Goal: Transaction & Acquisition: Book appointment/travel/reservation

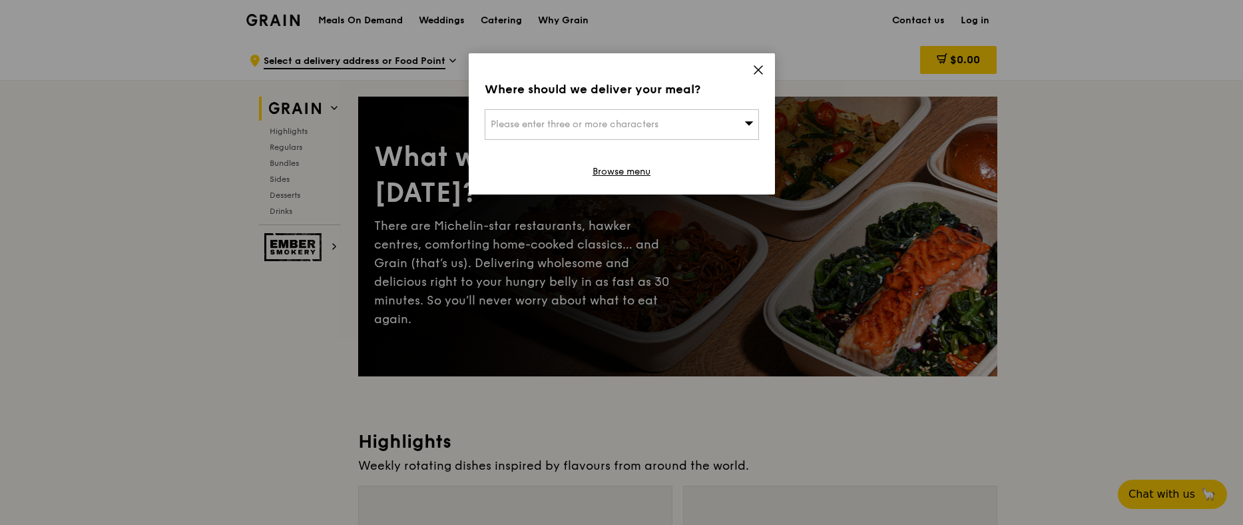
click at [763, 62] on div "Where should we deliver your meal? Please enter three or more characters Browse…" at bounding box center [622, 123] width 306 height 141
click at [760, 64] on icon at bounding box center [758, 70] width 12 height 12
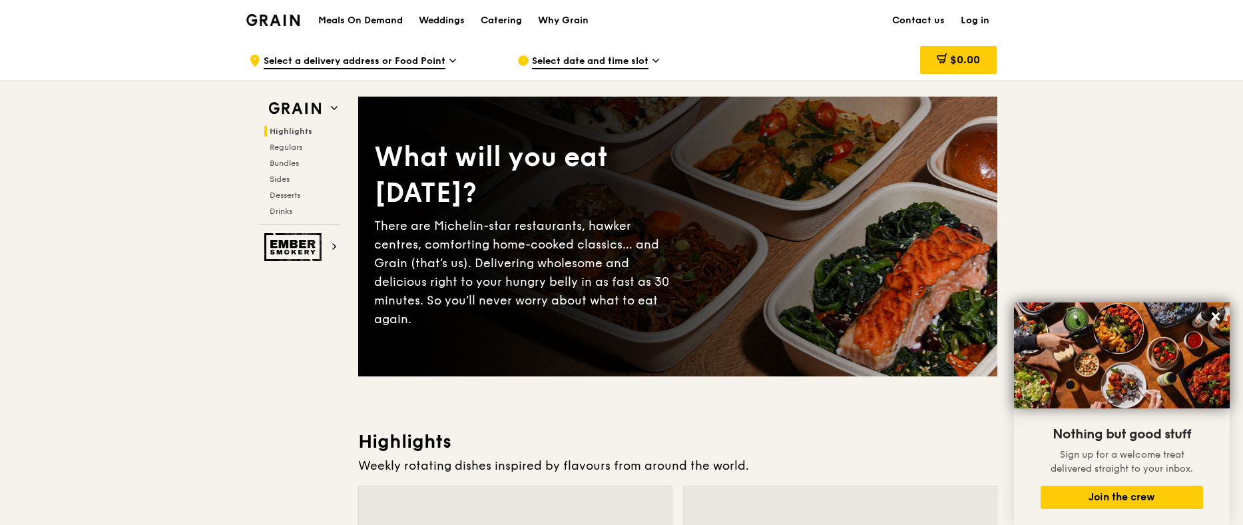
click at [642, 53] on div "Select date and time slot" at bounding box center [640, 61] width 247 height 40
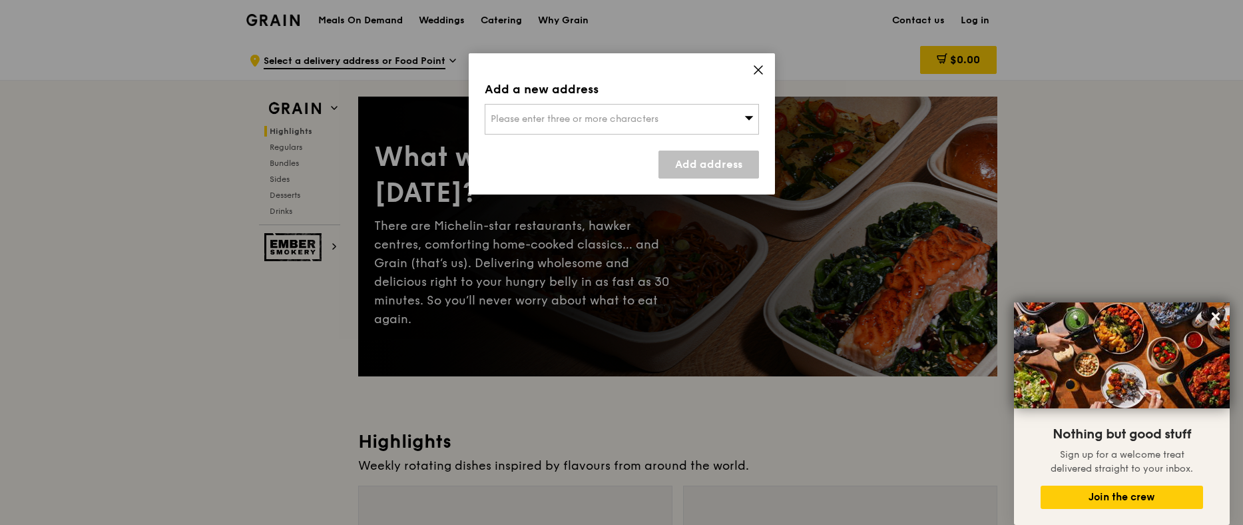
click at [748, 110] on div "Please enter three or more characters" at bounding box center [622, 119] width 274 height 31
drag, startPoint x: 646, startPoint y: 107, endPoint x: 653, endPoint y: 107, distance: 7.3
click at [646, 107] on input "search" at bounding box center [621, 119] width 273 height 29
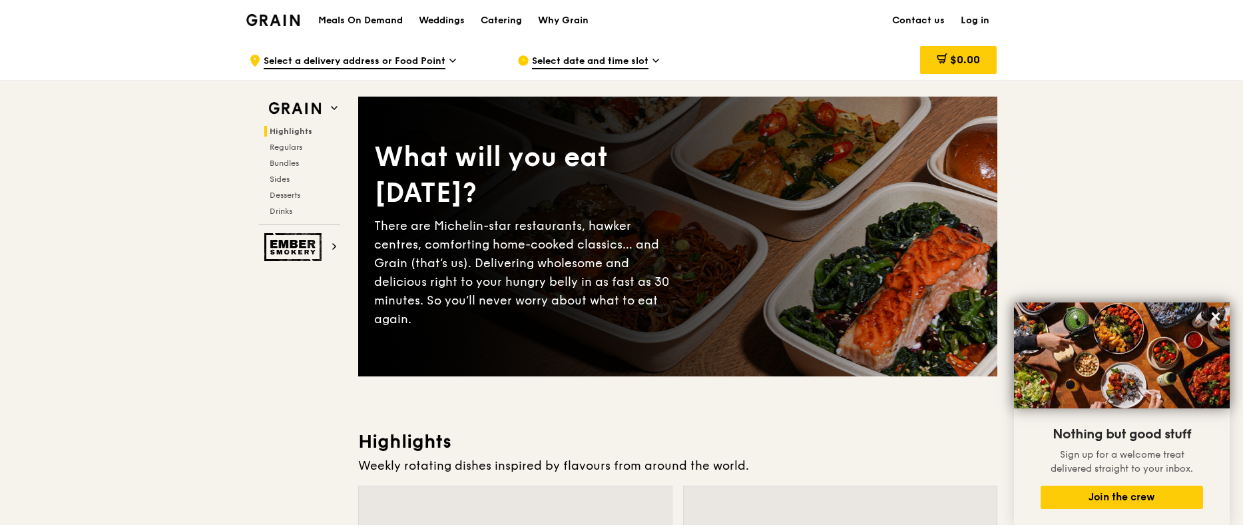
click at [563, 67] on span "Select date and time slot" at bounding box center [590, 62] width 117 height 15
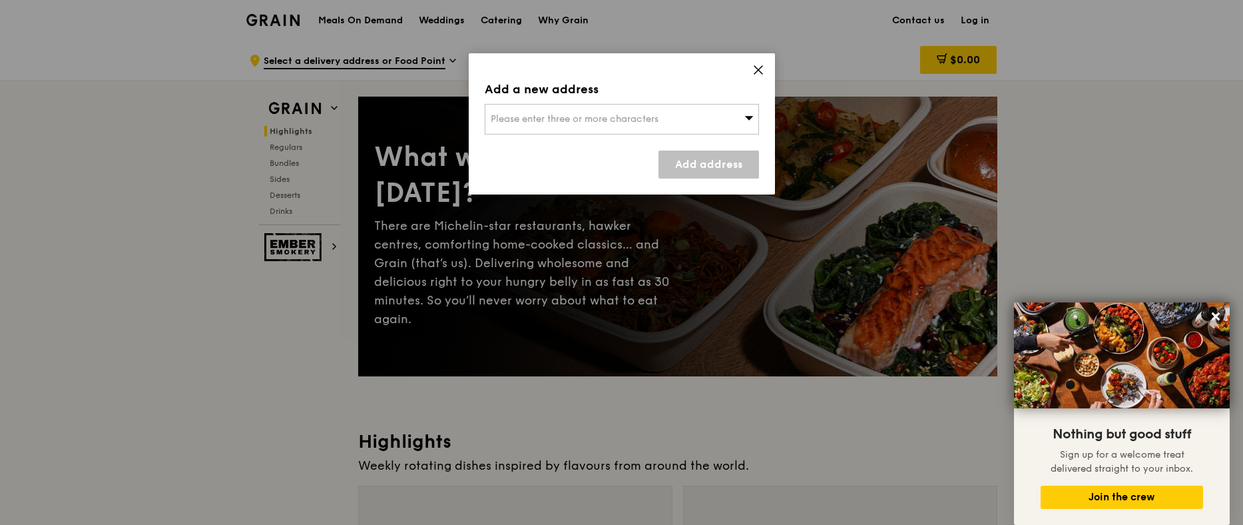
click at [584, 122] on span "Please enter three or more characters" at bounding box center [575, 118] width 168 height 11
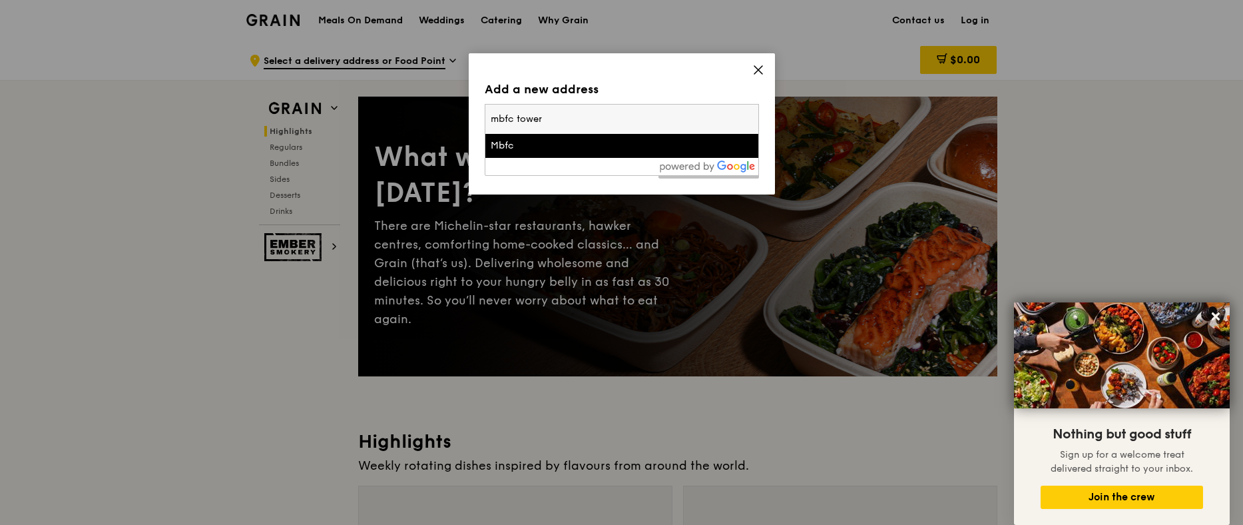
type input "mbfc tower"
click at [573, 155] on li "Mbfc" at bounding box center [621, 146] width 273 height 24
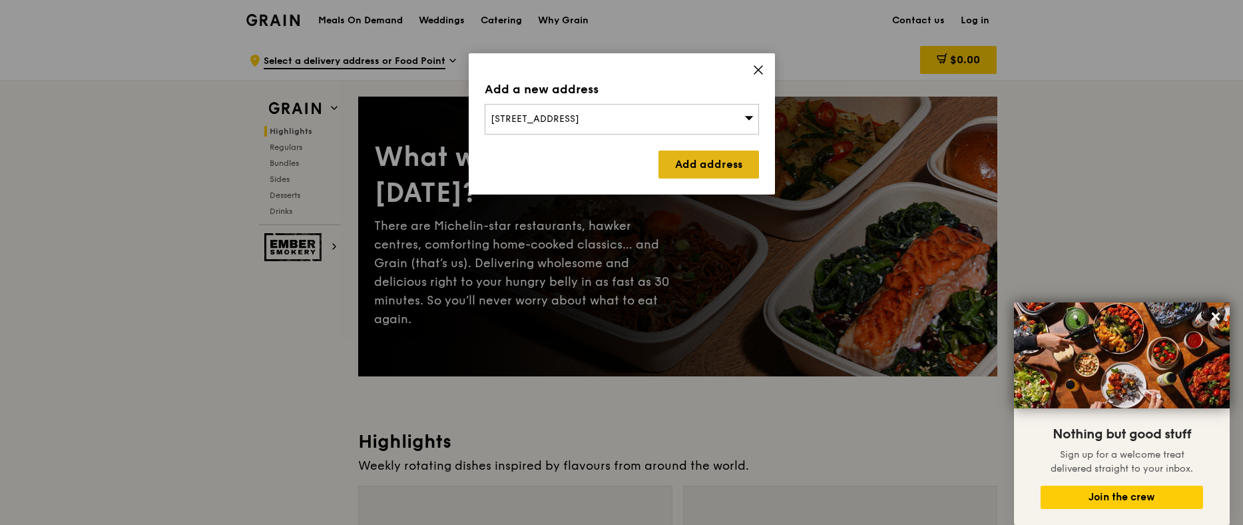
click at [684, 164] on link "Add address" at bounding box center [708, 164] width 101 height 28
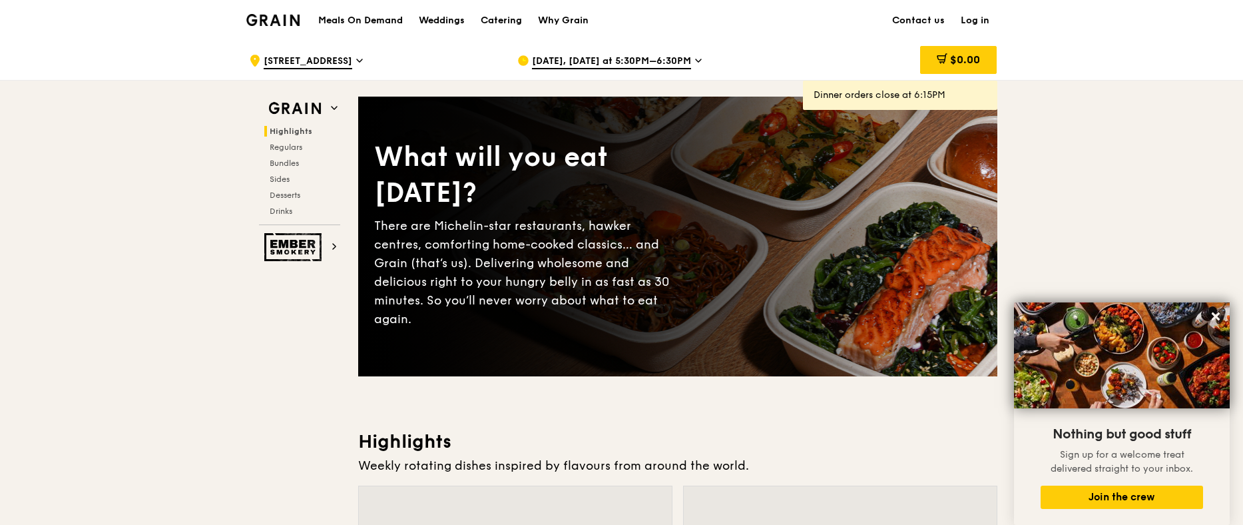
click at [683, 69] on div "[DATE], [DATE] at 5:30PM–6:30PM" at bounding box center [640, 61] width 247 height 40
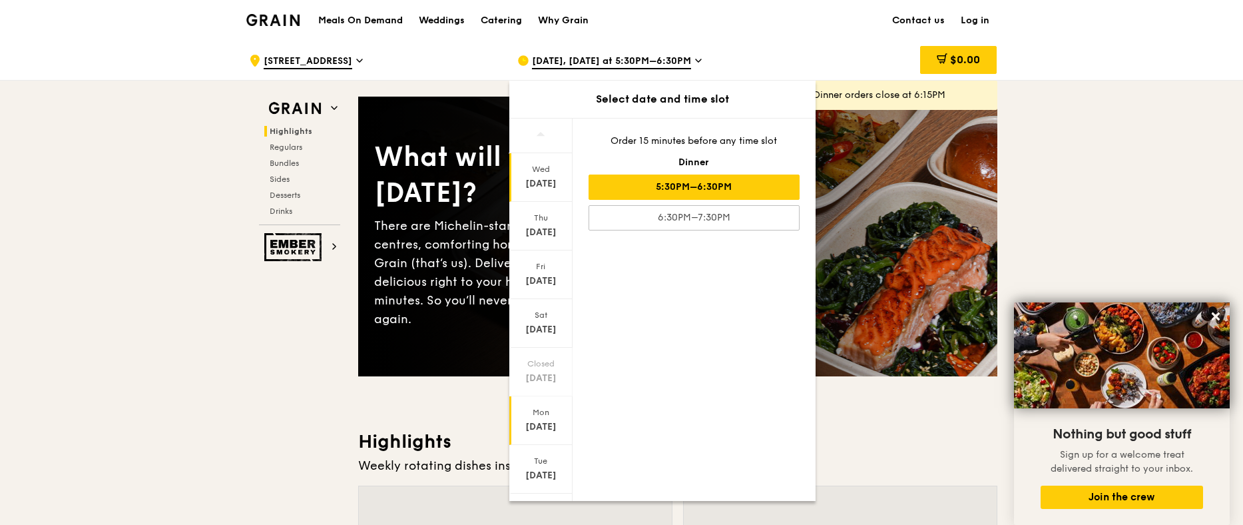
scroll to position [27, 0]
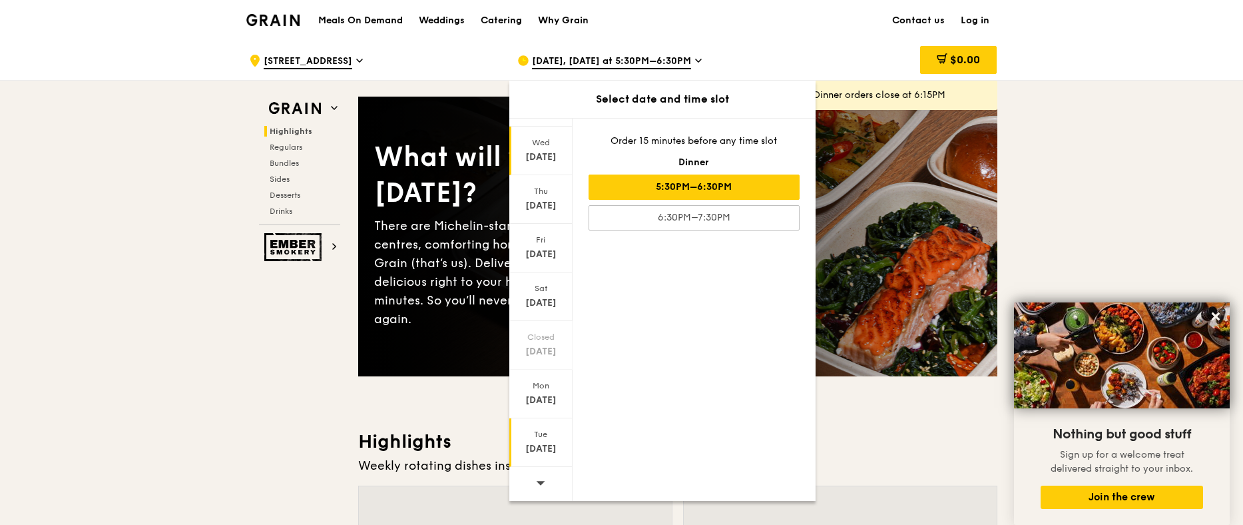
click at [549, 433] on div "Tue" at bounding box center [540, 434] width 59 height 11
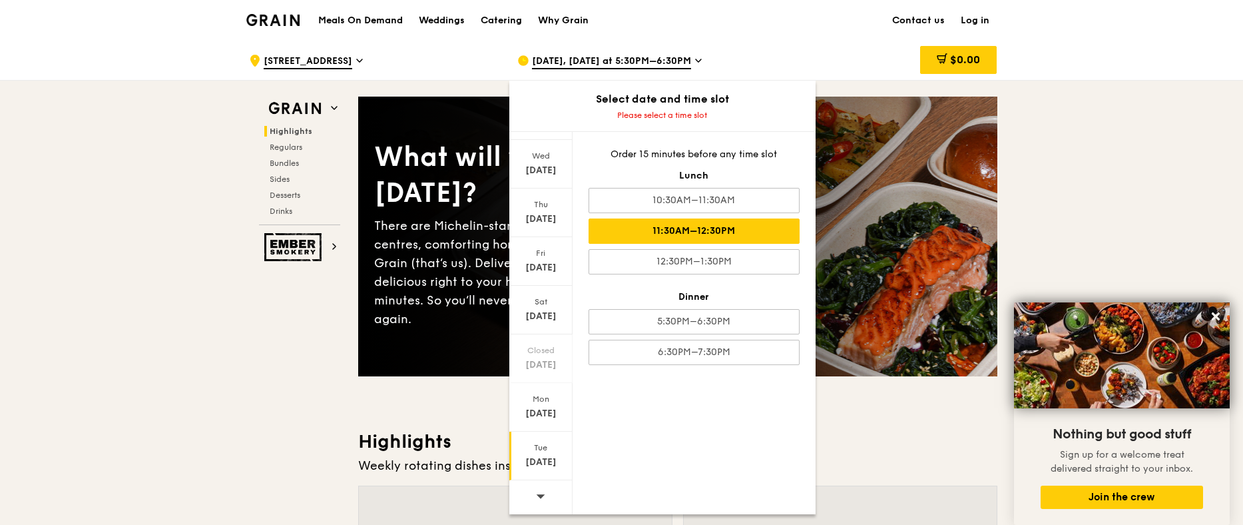
click at [712, 230] on div "11:30AM–12:30PM" at bounding box center [694, 230] width 211 height 25
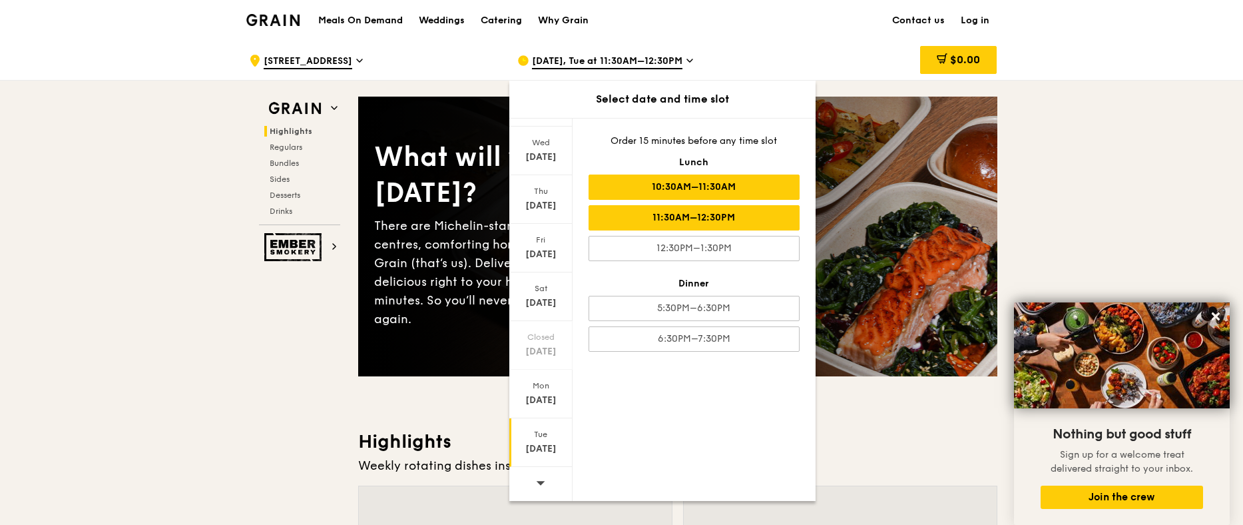
click at [724, 188] on div "10:30AM–11:30AM" at bounding box center [694, 186] width 211 height 25
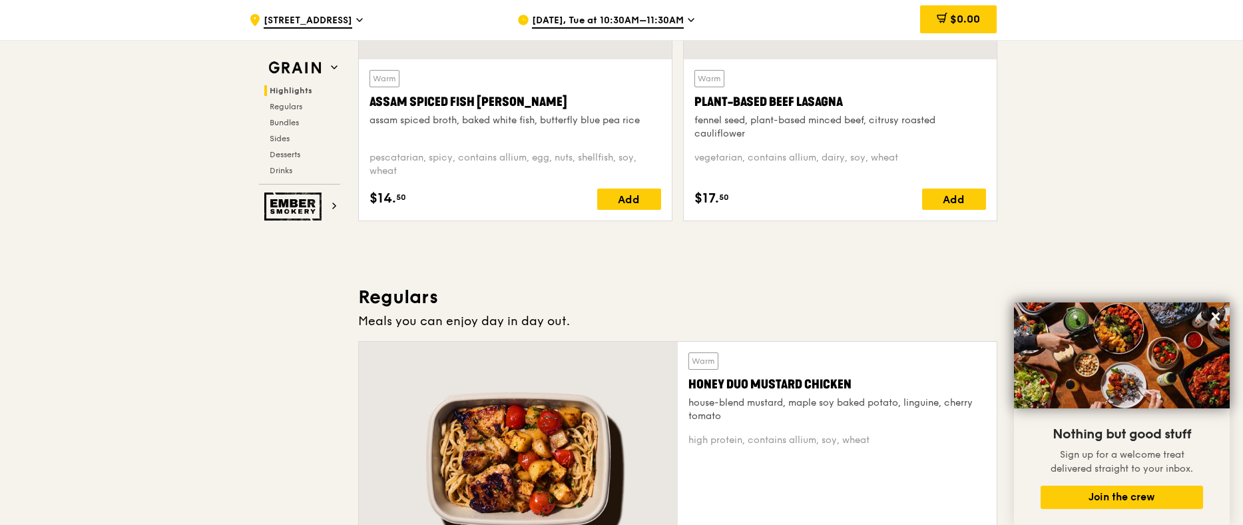
scroll to position [599, 0]
